Goal: Transaction & Acquisition: Purchase product/service

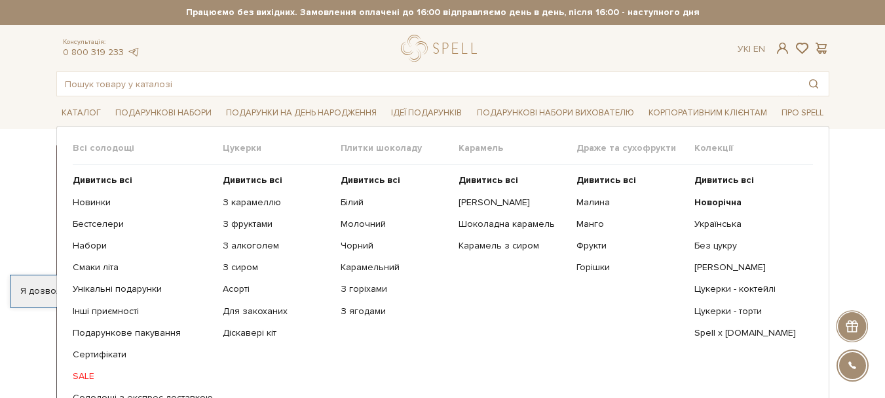
click at [85, 367] on ul "Дивитись всі Новинки Бестселери Набори Смаки літа Інші приємності" at bounding box center [148, 288] width 150 height 249
click at [83, 371] on link "SALE" at bounding box center [143, 376] width 140 height 12
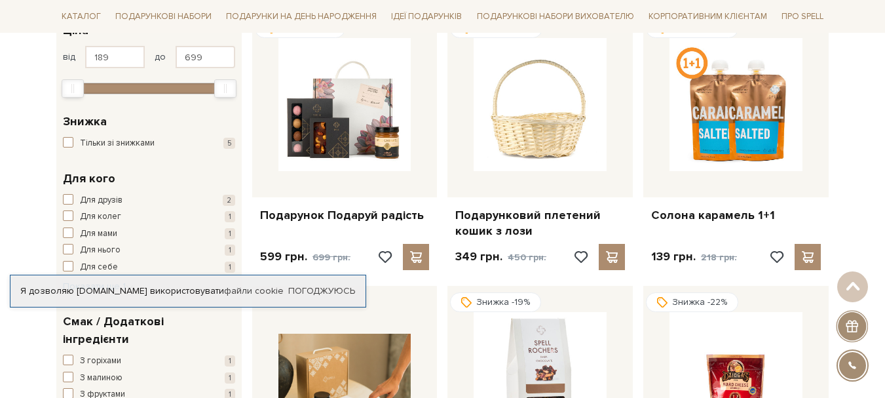
scroll to position [262, 0]
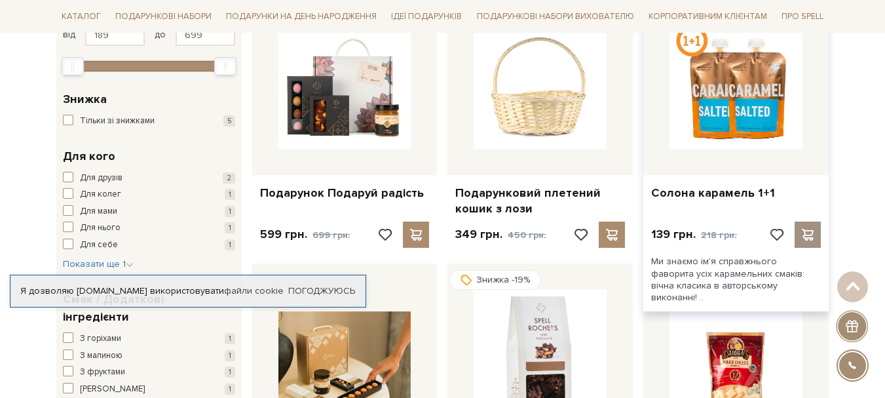
click at [815, 231] on span at bounding box center [808, 235] width 16 height 12
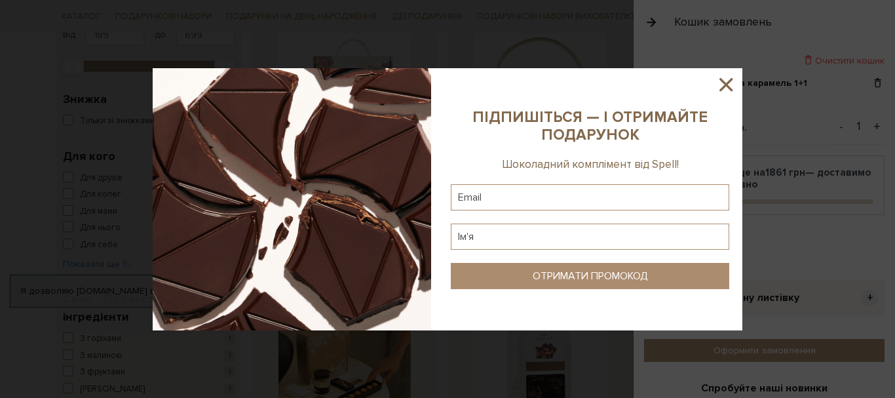
click at [730, 84] on icon at bounding box center [726, 84] width 22 height 22
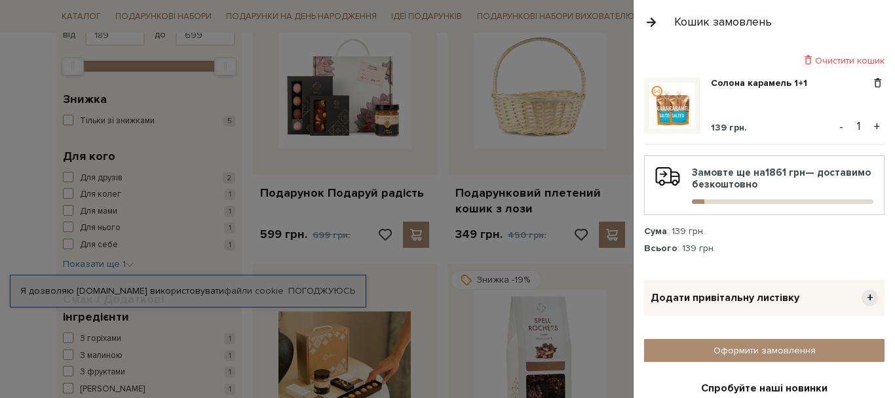
click at [651, 18] on button "button" at bounding box center [651, 21] width 14 height 23
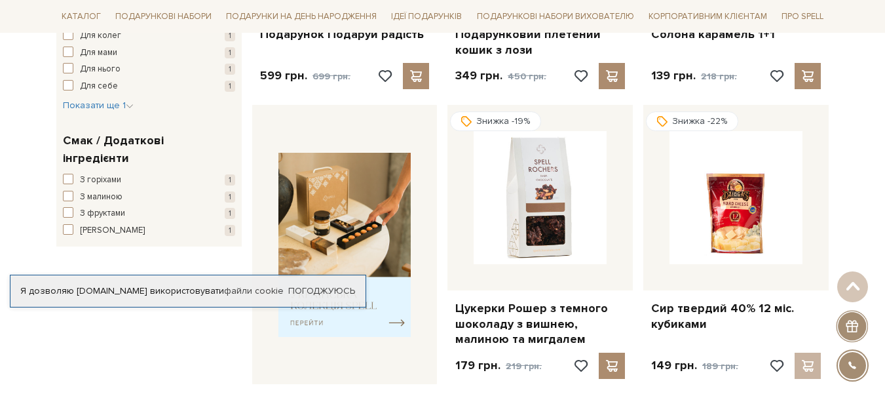
scroll to position [459, 0]
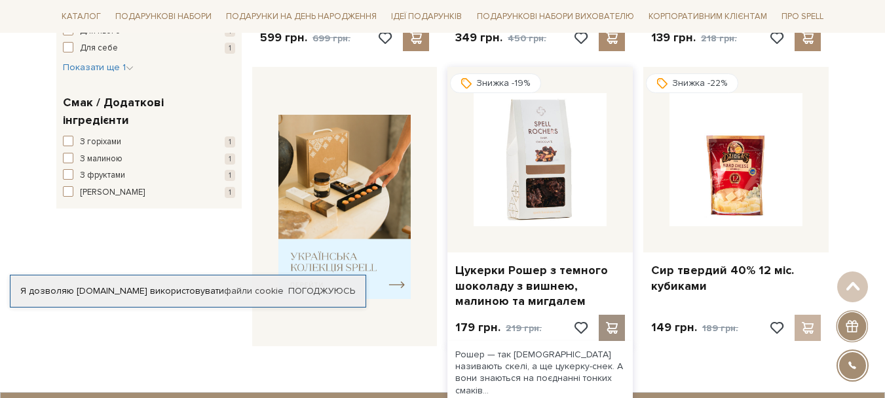
click at [605, 333] on span at bounding box center [612, 328] width 16 height 12
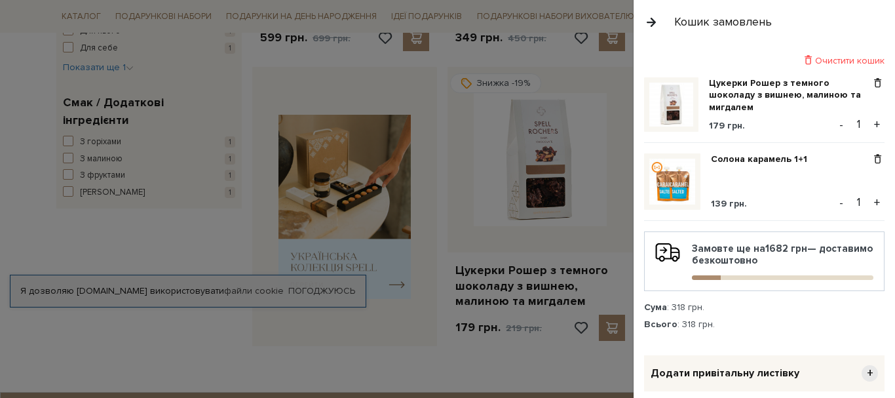
click at [657, 19] on button "button" at bounding box center [651, 21] width 14 height 23
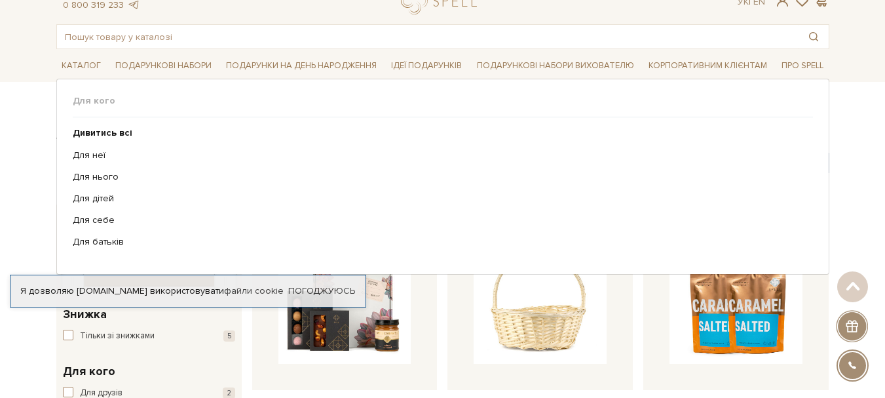
scroll to position [0, 0]
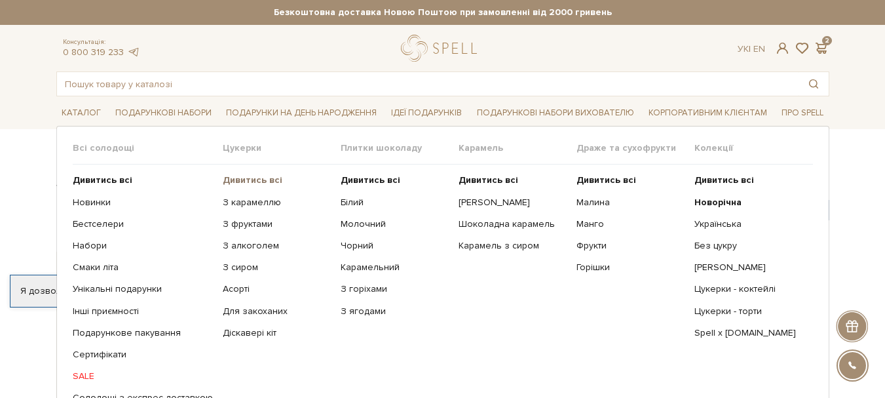
click at [238, 177] on b "Дивитись всі" at bounding box center [253, 179] width 60 height 11
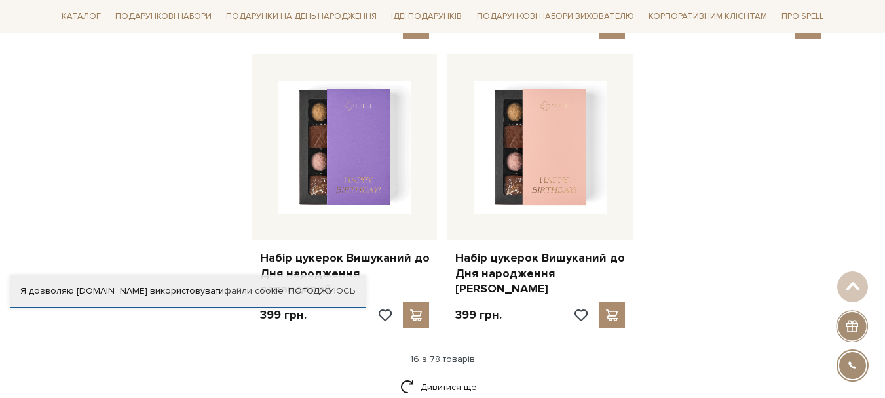
scroll to position [1638, 0]
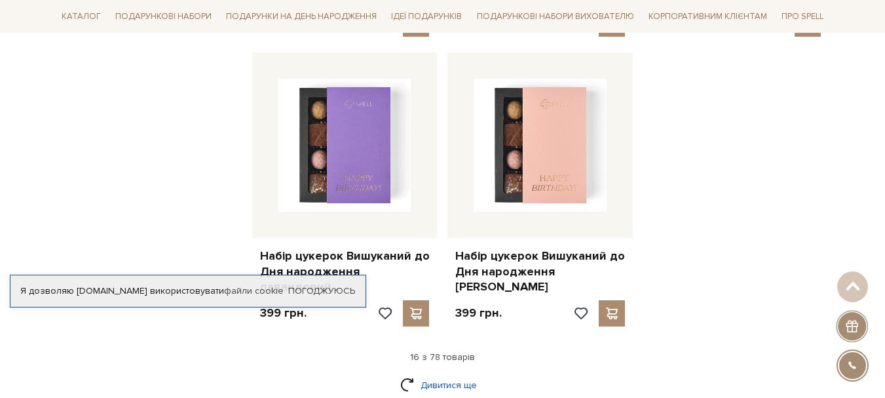
click at [427, 374] on link "Дивитися ще" at bounding box center [442, 385] width 85 height 23
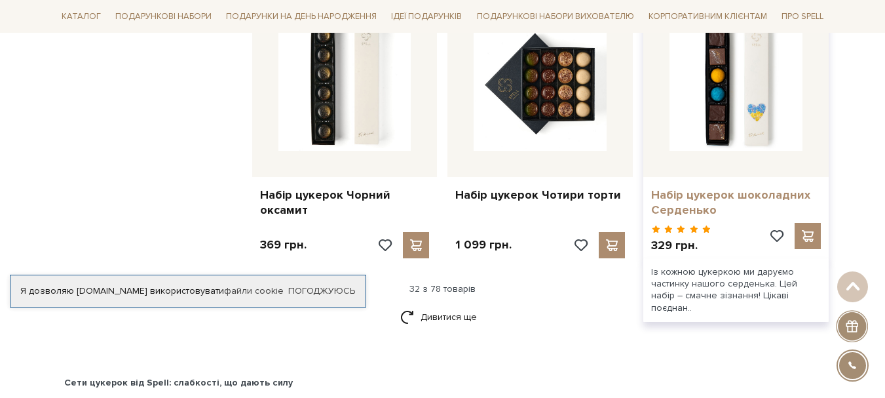
scroll to position [3080, 0]
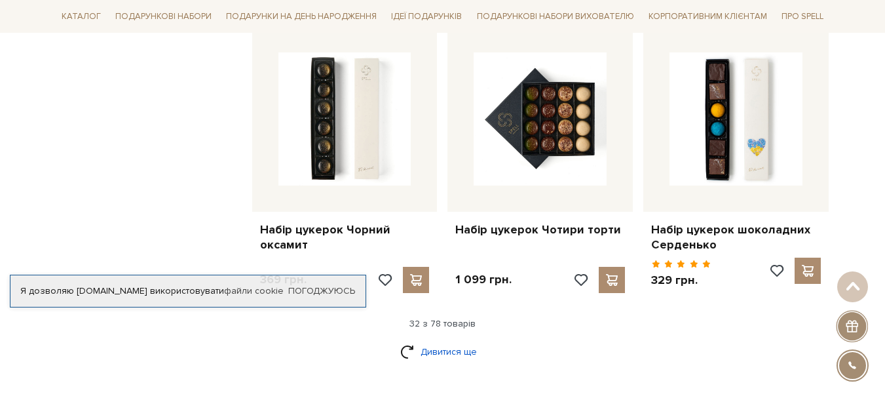
click at [457, 340] on link "Дивитися ще" at bounding box center [442, 351] width 85 height 23
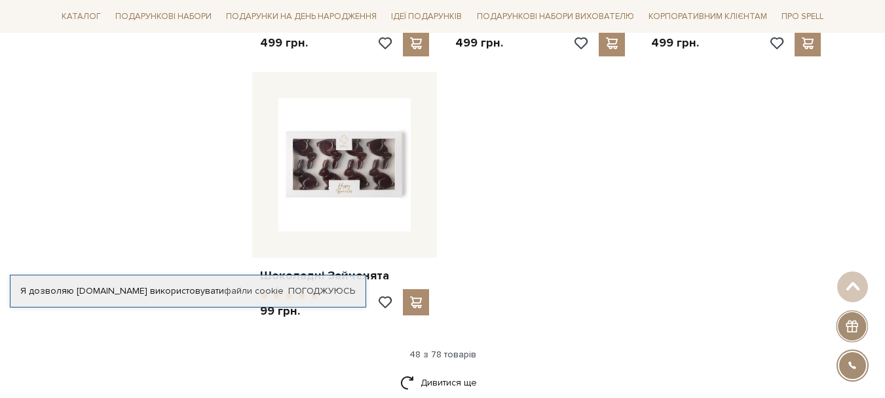
scroll to position [4784, 0]
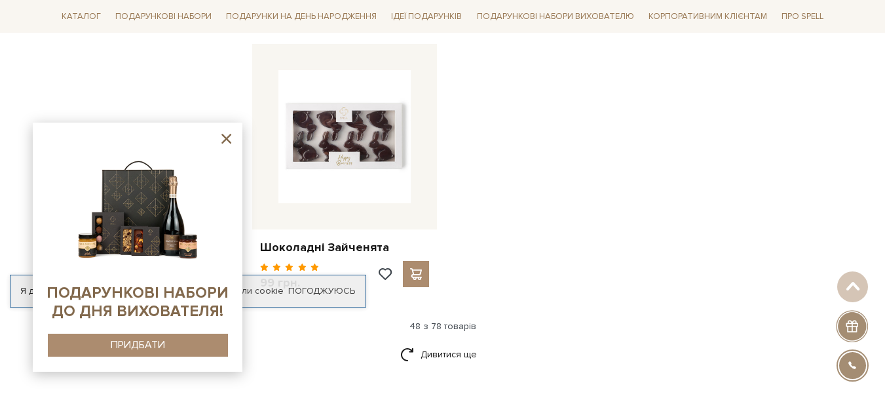
click at [228, 134] on icon at bounding box center [226, 138] width 16 height 16
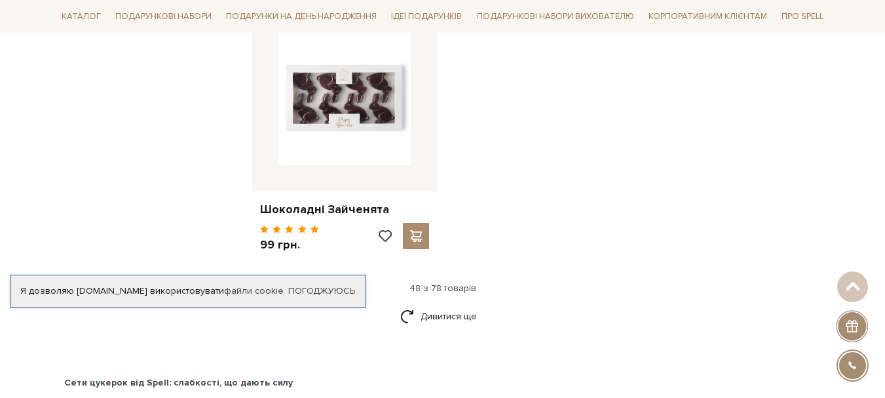
scroll to position [4849, 0]
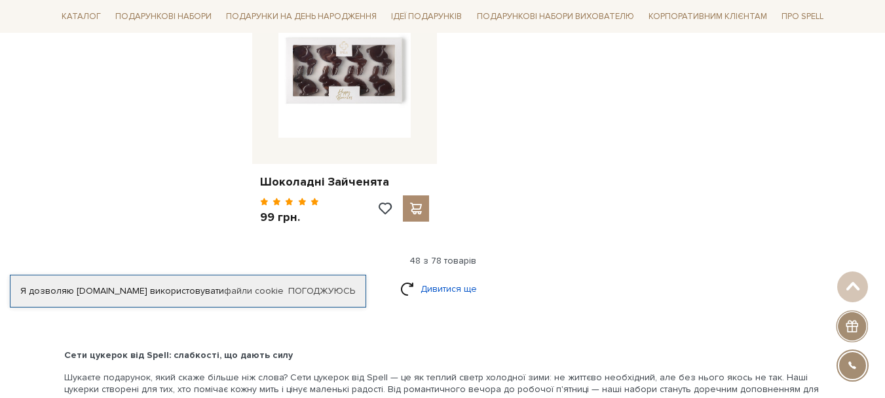
click at [449, 277] on link "Дивитися ще" at bounding box center [442, 288] width 85 height 23
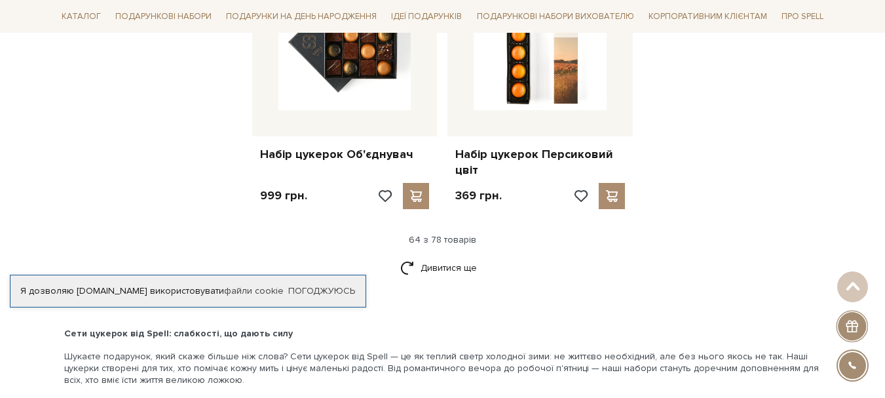
scroll to position [6291, 0]
click at [448, 256] on link "Дивитися ще" at bounding box center [442, 267] width 85 height 23
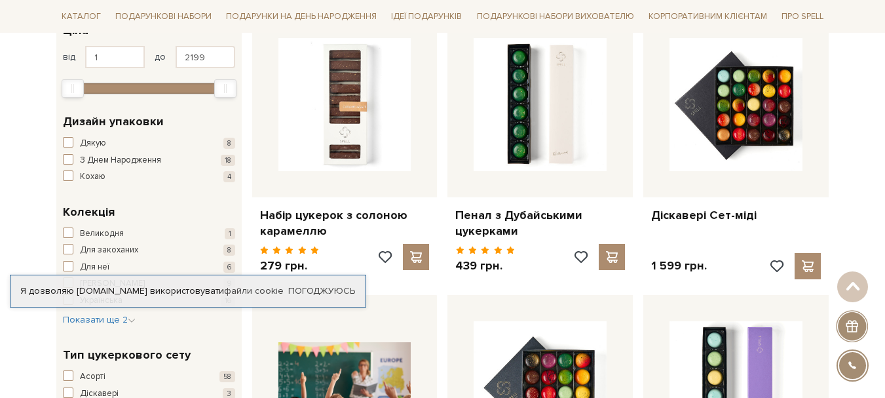
scroll to position [262, 0]
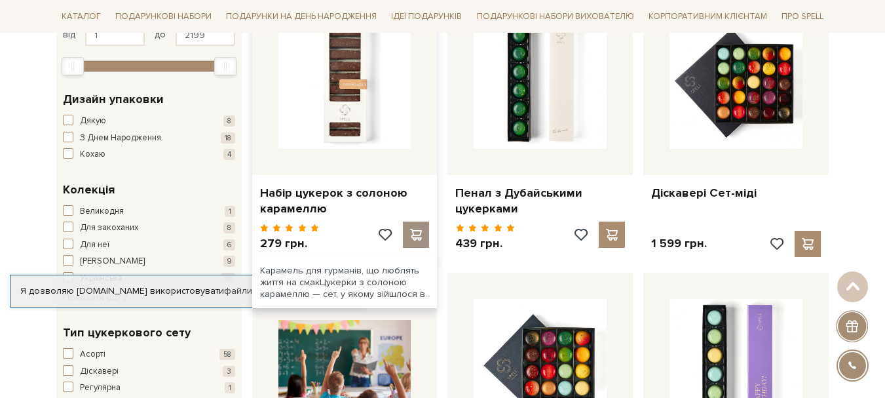
click at [413, 227] on div at bounding box center [416, 234] width 26 height 26
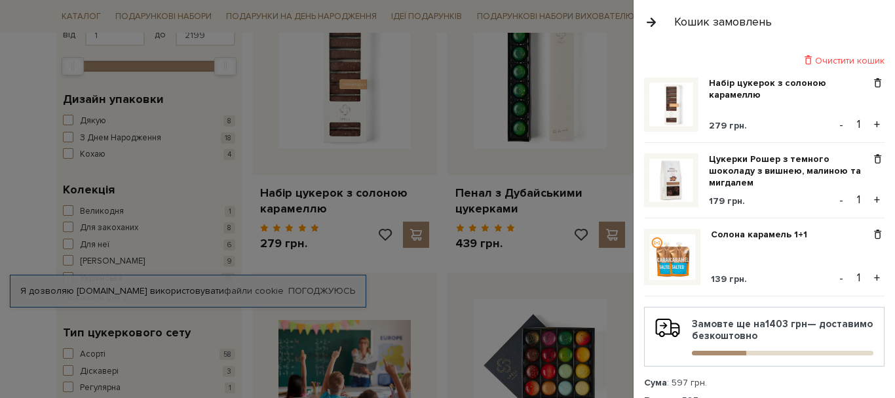
click at [649, 22] on button "button" at bounding box center [651, 21] width 14 height 23
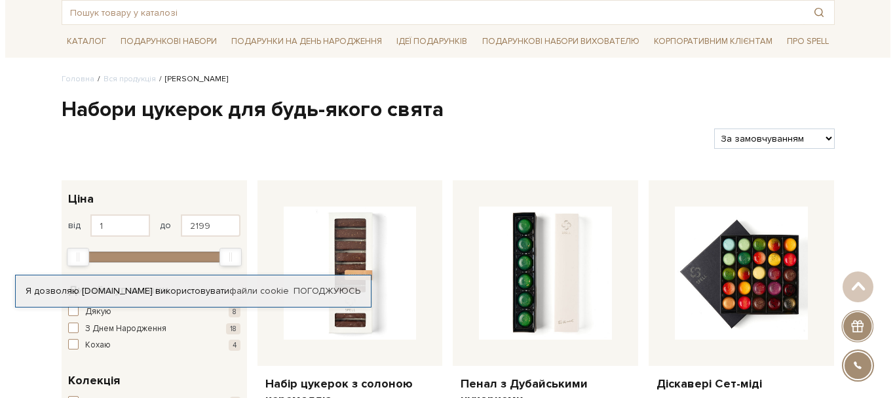
scroll to position [0, 0]
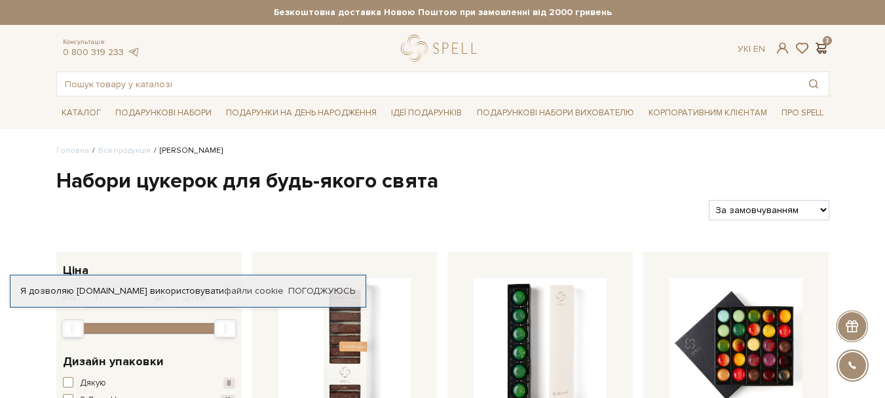
click at [820, 45] on span at bounding box center [822, 48] width 16 height 14
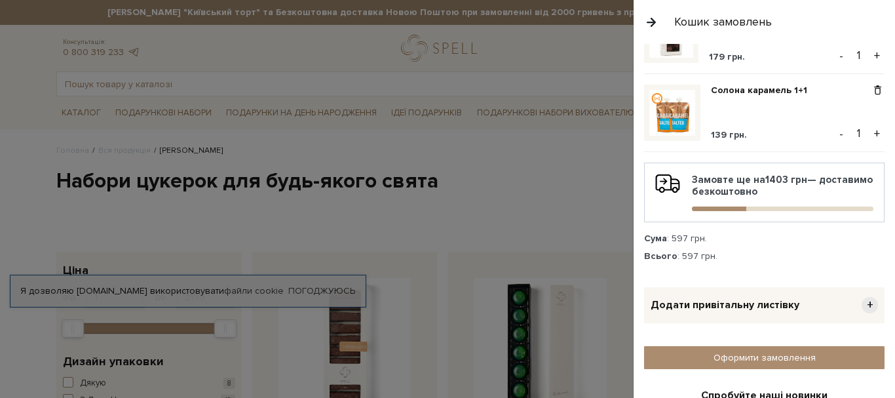
scroll to position [298, 0]
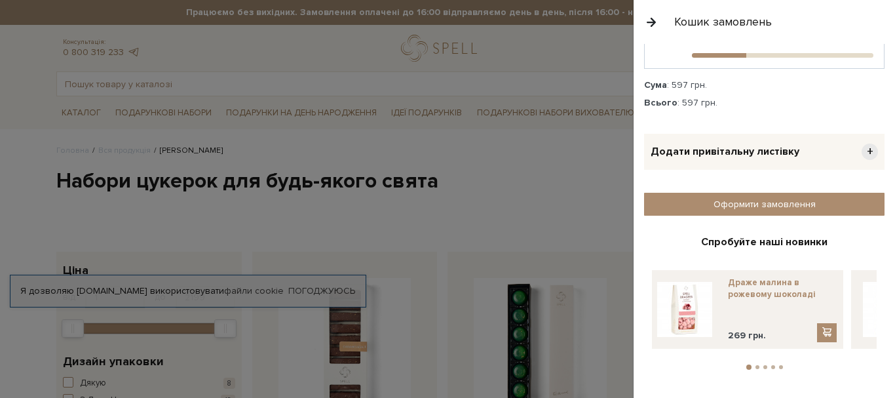
click at [758, 284] on link "Драже малина в рожевому шоколаді" at bounding box center [782, 289] width 109 height 24
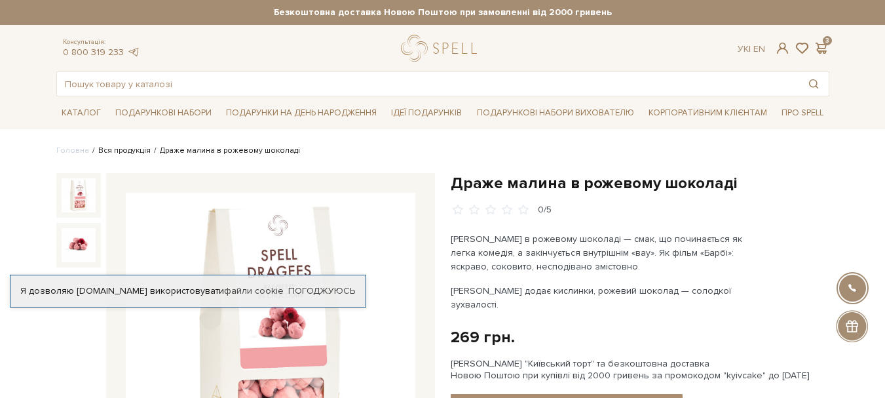
click at [112, 147] on link "Вся продукція" at bounding box center [124, 150] width 52 height 10
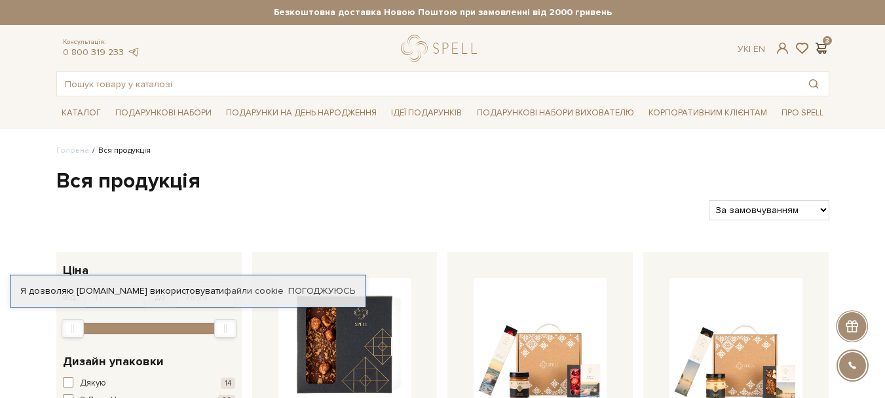
click at [826, 41] on span at bounding box center [822, 48] width 16 height 14
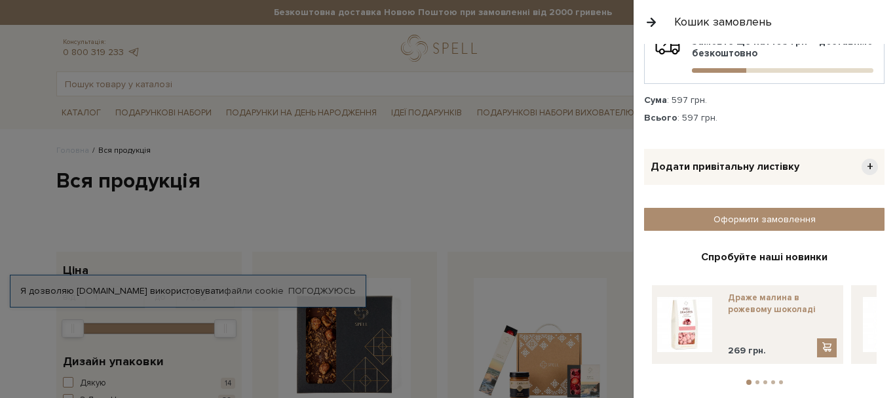
scroll to position [298, 0]
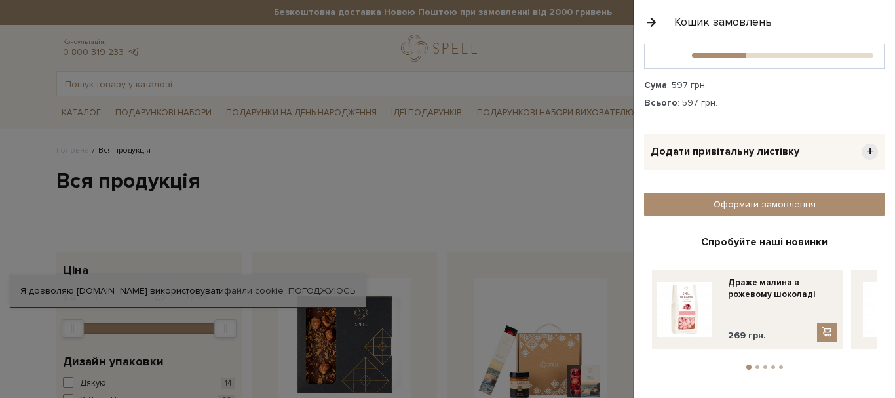
click at [756, 365] on button "2" at bounding box center [758, 367] width 4 height 4
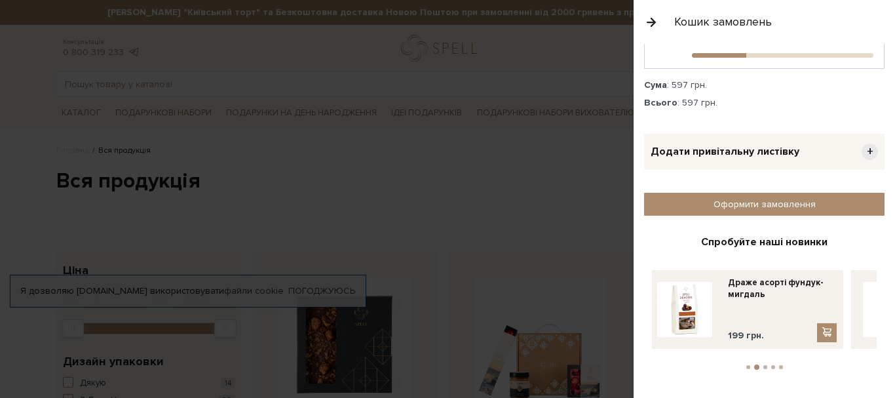
click at [763, 365] on button "3" at bounding box center [765, 367] width 4 height 4
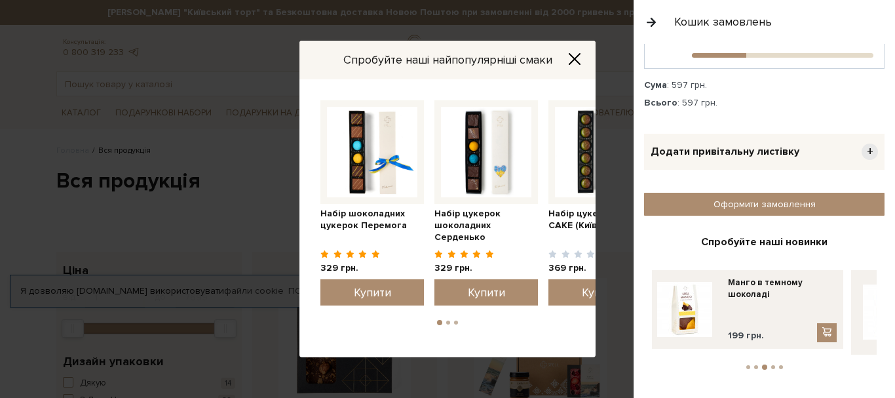
click at [771, 365] on button "4" at bounding box center [773, 367] width 4 height 4
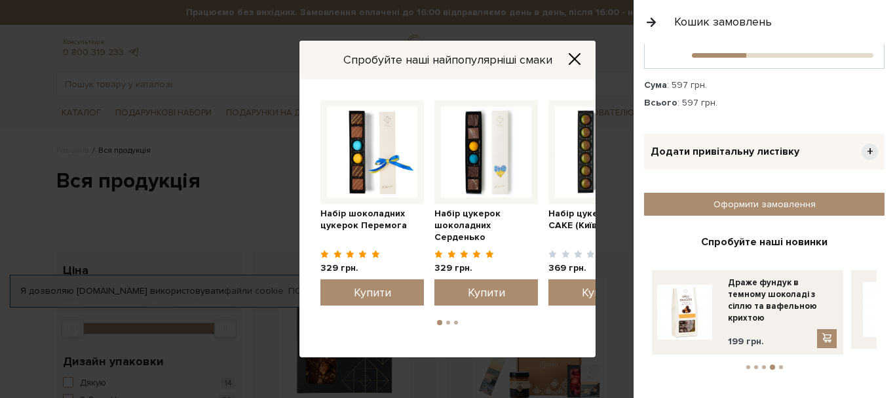
click at [779, 365] on button "5" at bounding box center [781, 367] width 4 height 4
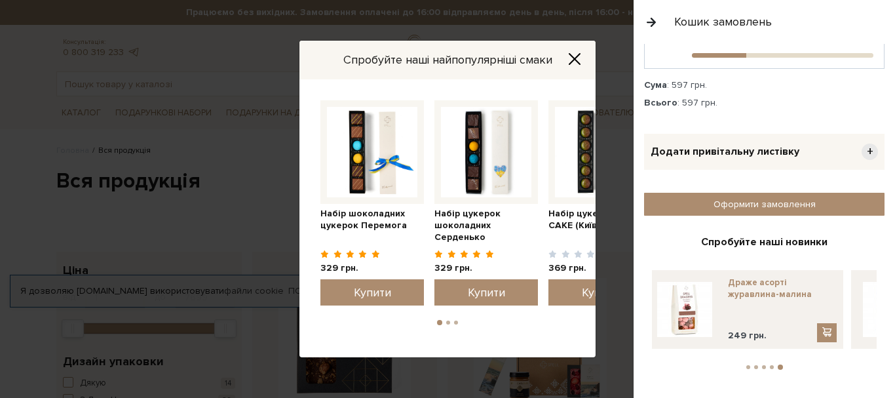
click at [756, 290] on link "Драже асорті журавлина-малина" at bounding box center [782, 289] width 109 height 24
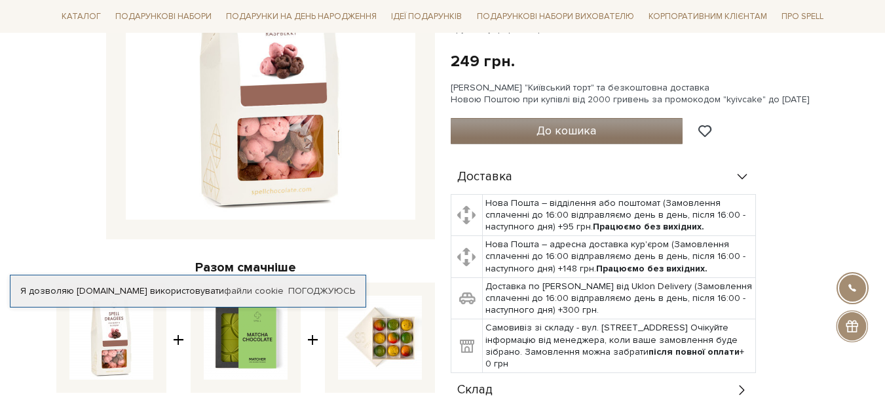
click at [564, 123] on button "До кошика" at bounding box center [567, 131] width 233 height 26
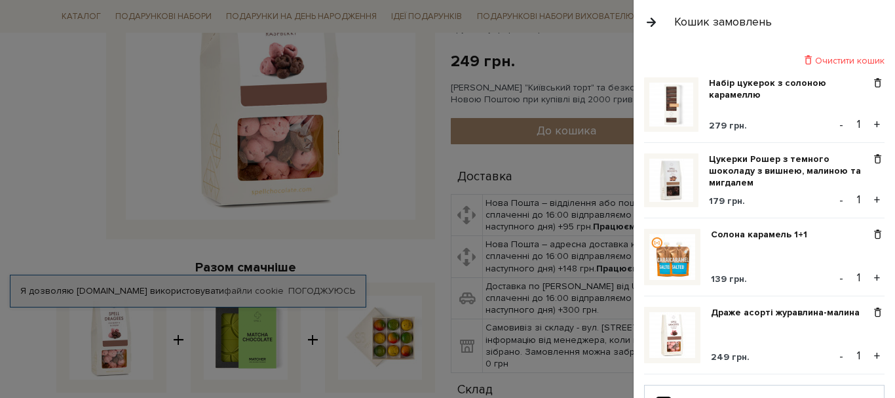
click at [649, 24] on button "button" at bounding box center [651, 21] width 14 height 23
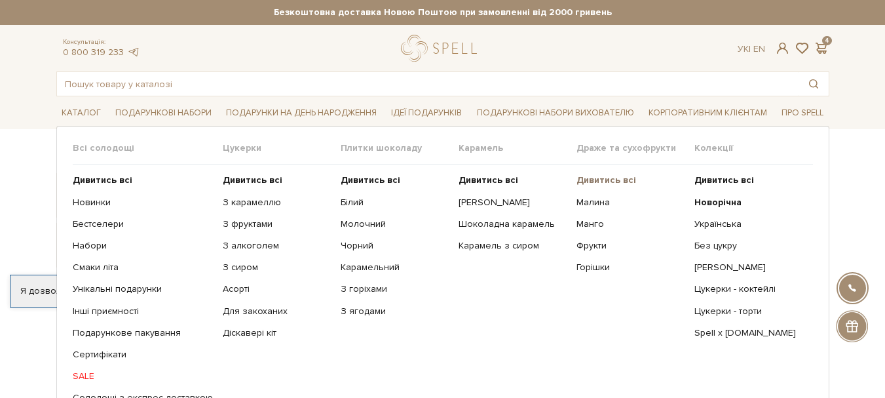
click at [604, 177] on b "Дивитись всі" at bounding box center [607, 179] width 60 height 11
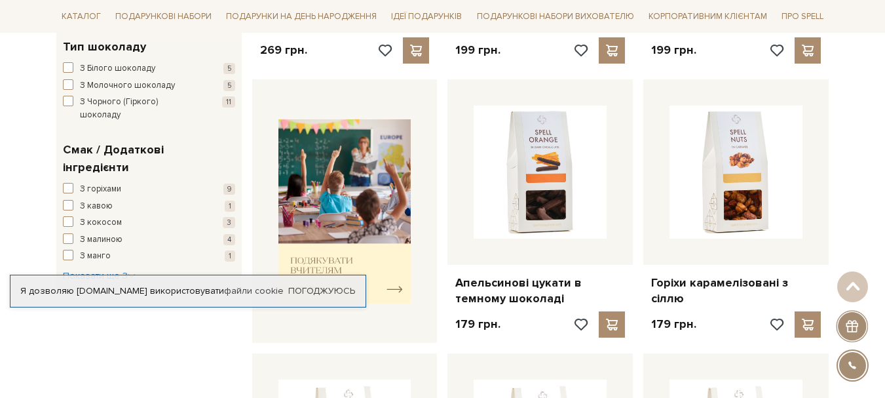
scroll to position [524, 0]
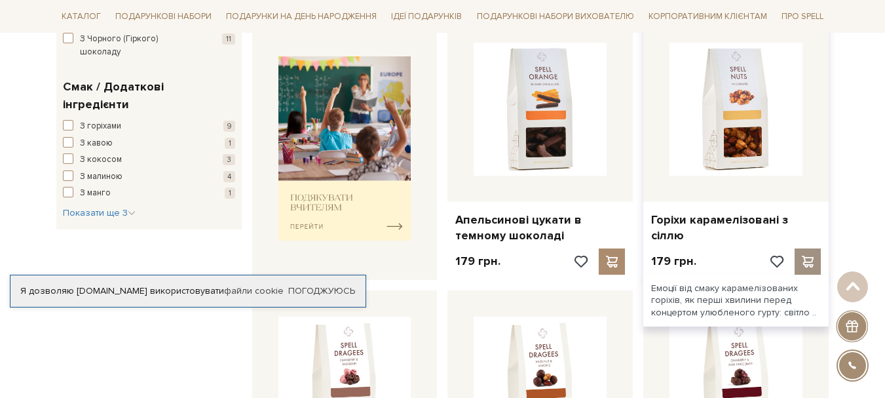
click at [806, 254] on div at bounding box center [808, 261] width 26 height 26
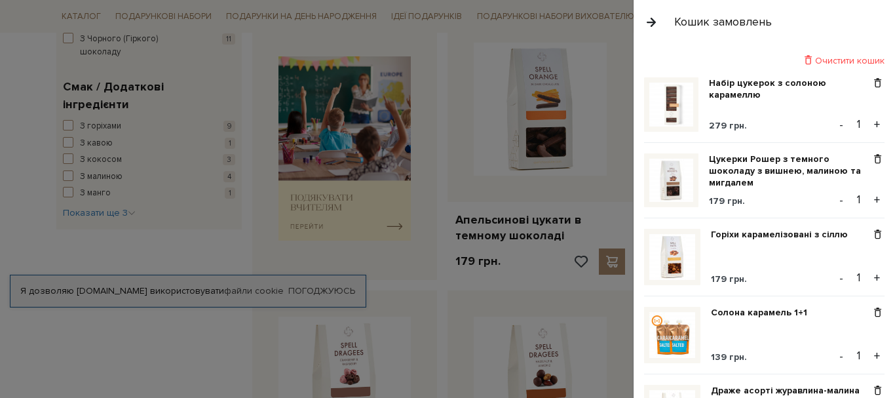
click at [657, 22] on button "button" at bounding box center [651, 21] width 14 height 23
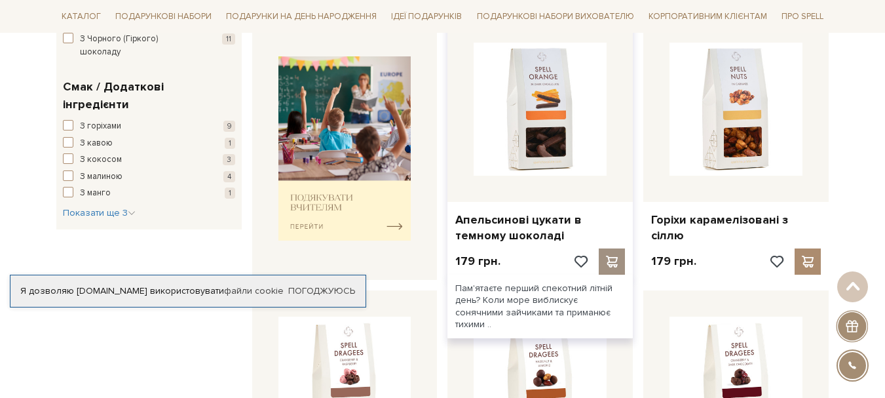
click at [605, 265] on span at bounding box center [612, 262] width 16 height 12
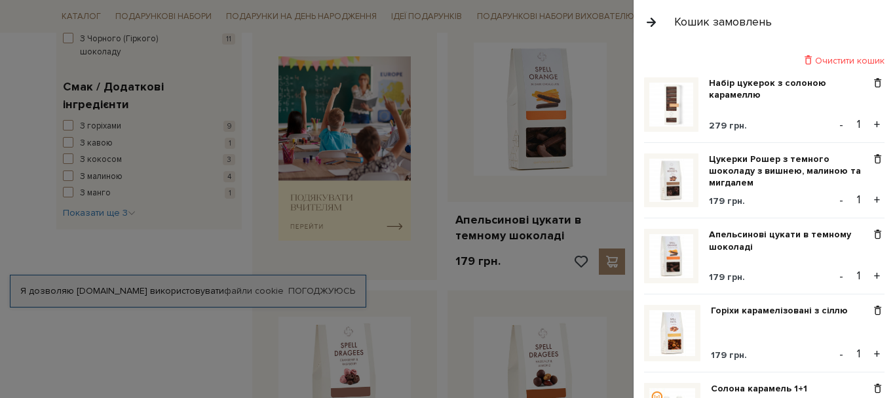
click at [646, 18] on button "button" at bounding box center [651, 21] width 14 height 23
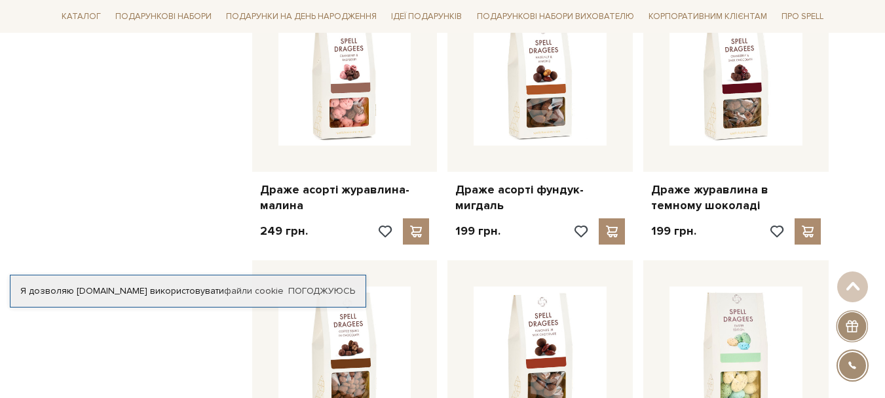
scroll to position [852, 0]
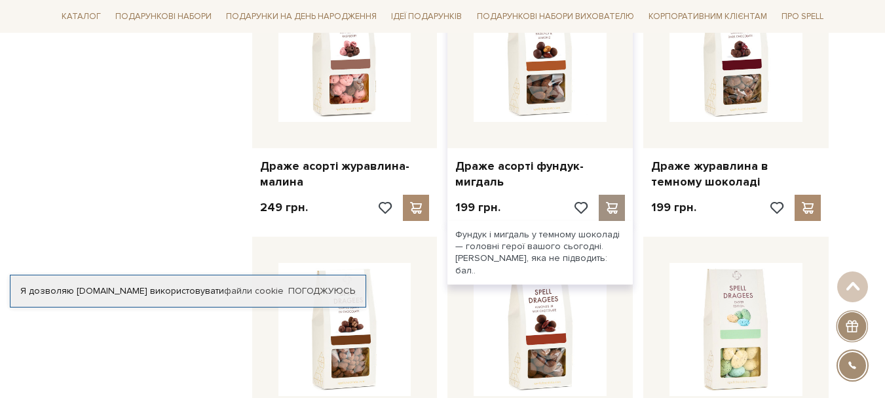
click at [615, 207] on span at bounding box center [612, 208] width 16 height 12
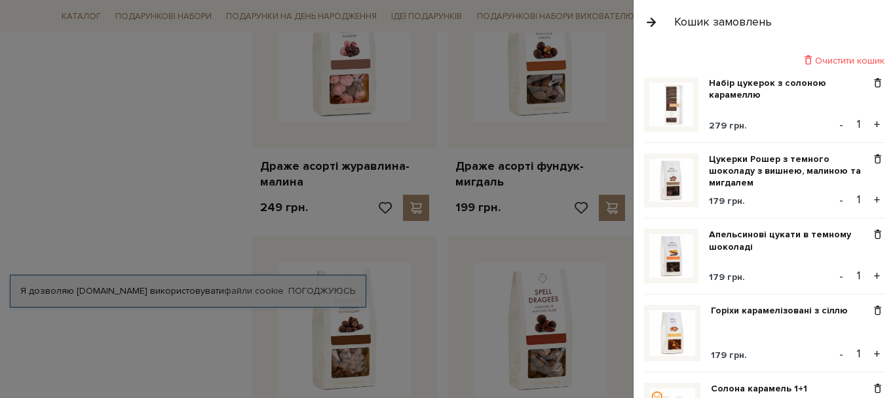
click at [653, 22] on button "button" at bounding box center [651, 21] width 14 height 23
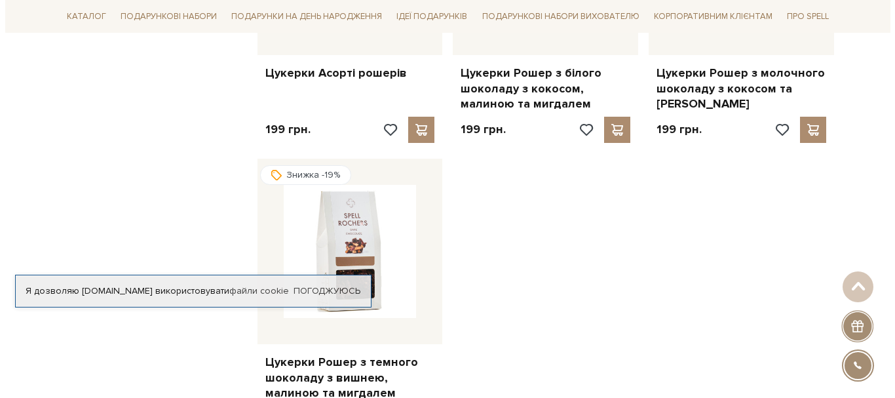
scroll to position [1507, 0]
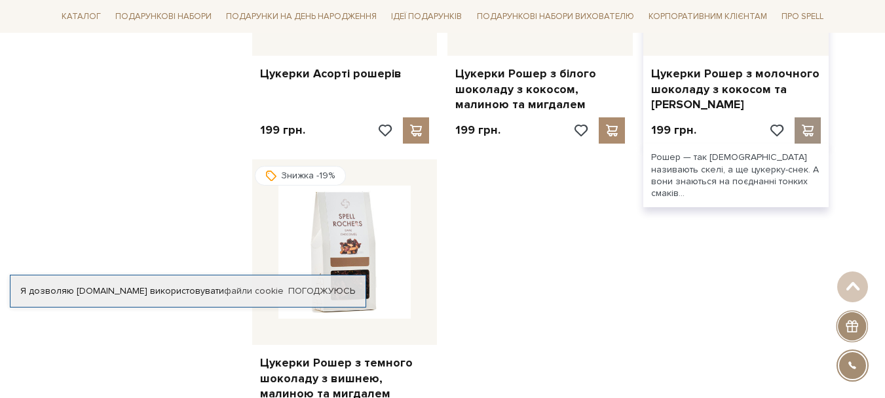
click at [813, 133] on span at bounding box center [808, 131] width 16 height 12
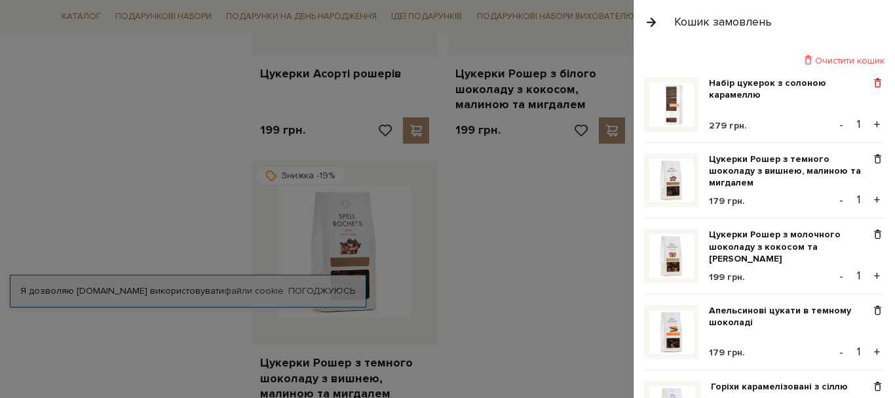
click at [871, 86] on span at bounding box center [878, 83] width 14 height 12
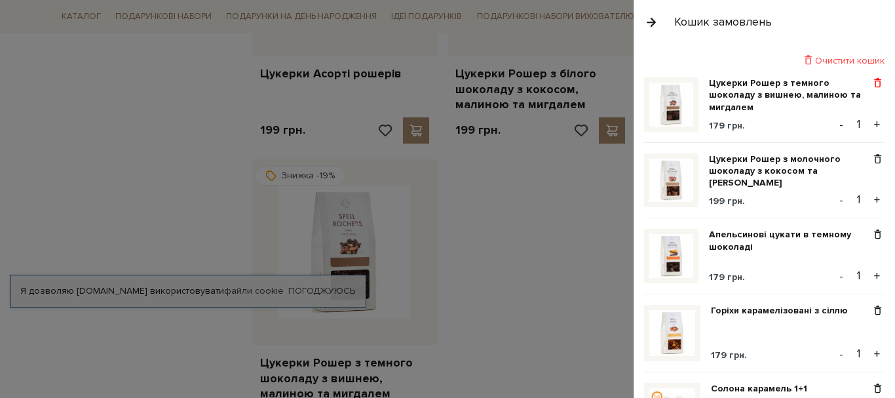
click at [871, 86] on span at bounding box center [878, 83] width 14 height 12
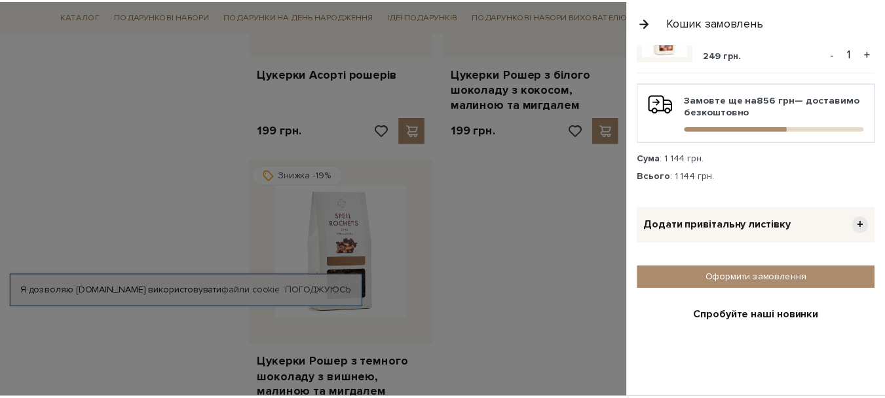
scroll to position [459, 0]
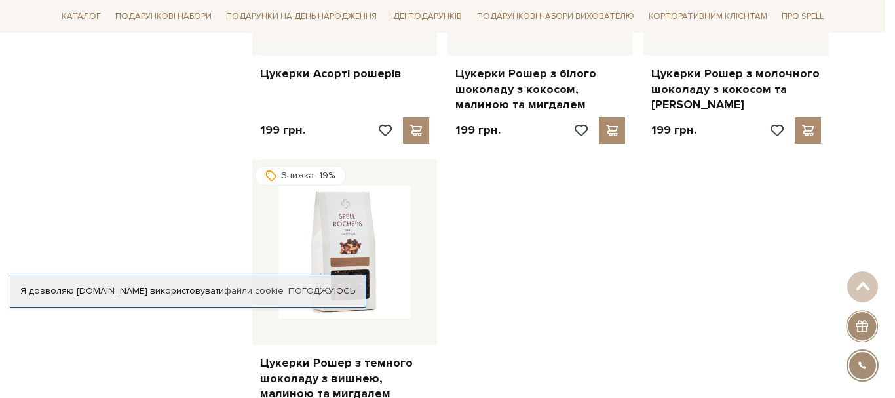
click at [580, 236] on div at bounding box center [447, 199] width 895 height 398
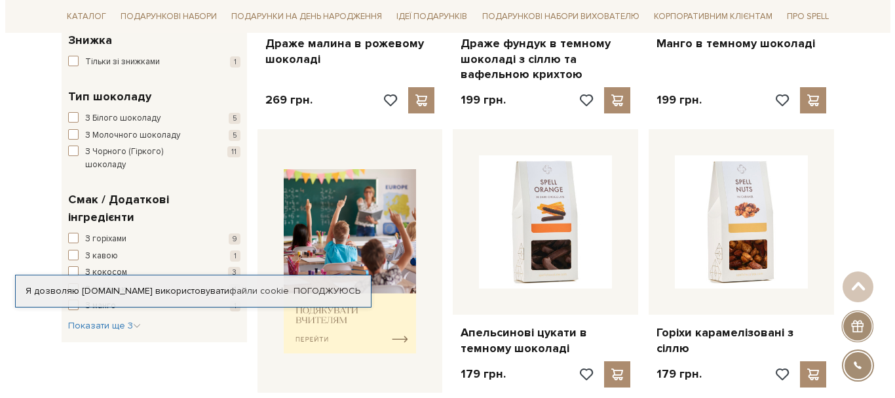
scroll to position [0, 0]
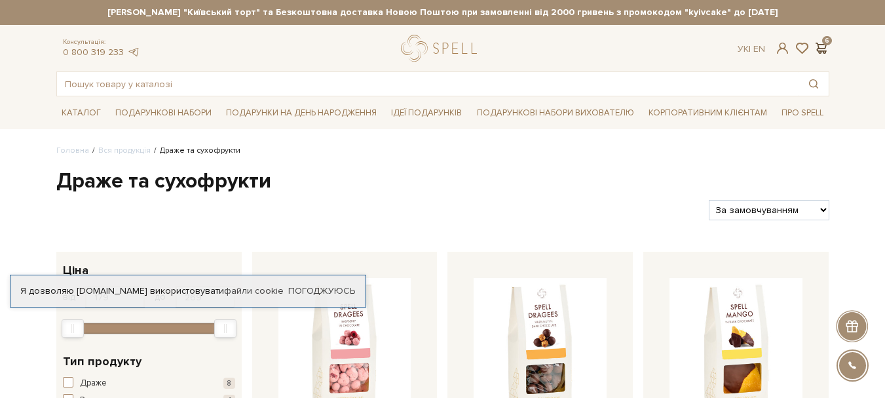
click at [826, 43] on span at bounding box center [822, 48] width 16 height 14
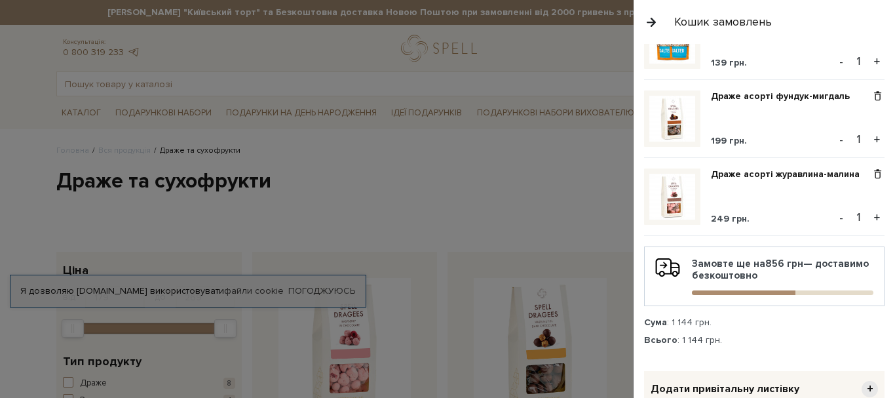
scroll to position [524, 0]
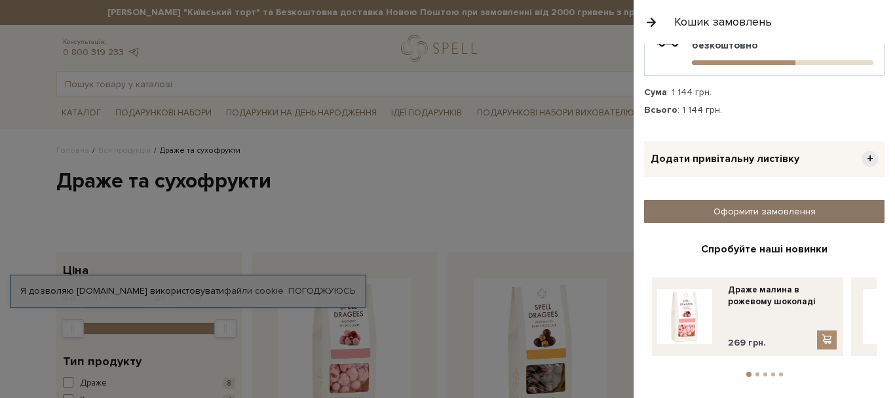
click at [747, 211] on link "Оформити замовлення" at bounding box center [764, 211] width 240 height 23
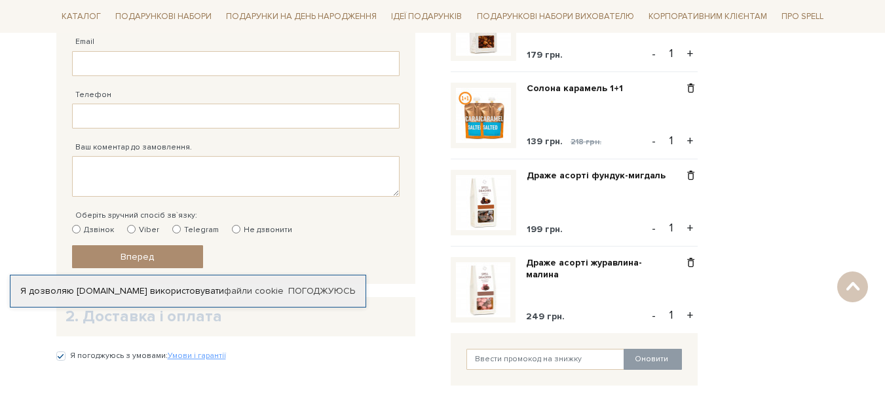
scroll to position [393, 0]
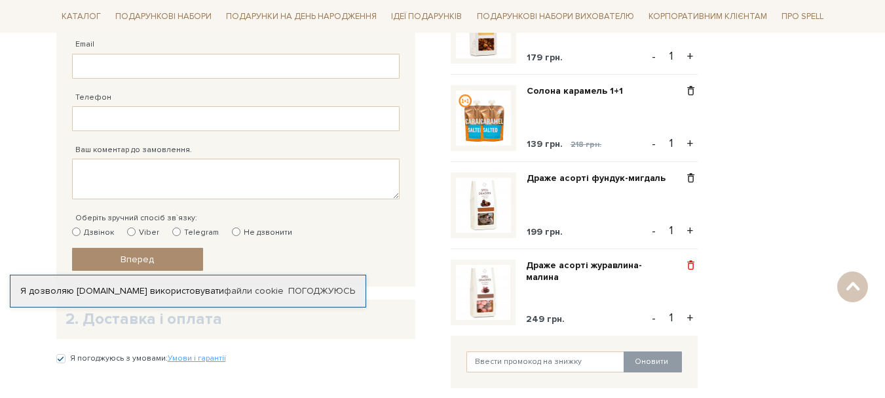
click at [695, 265] on span at bounding box center [691, 265] width 14 height 12
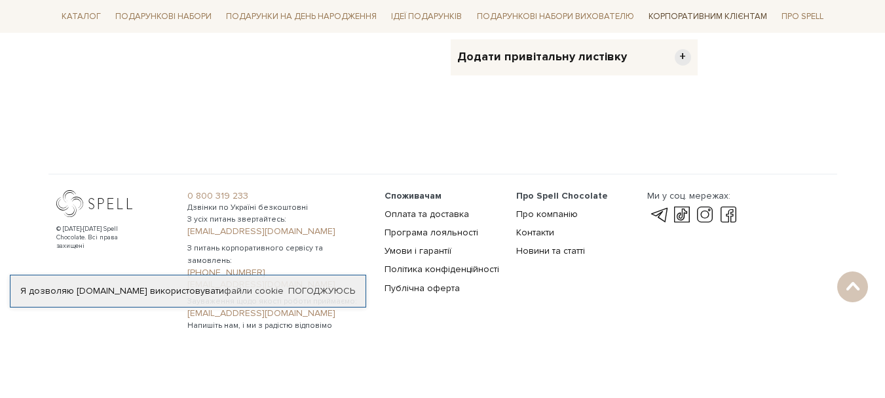
scroll to position [853, 0]
